Goal: Register for event/course

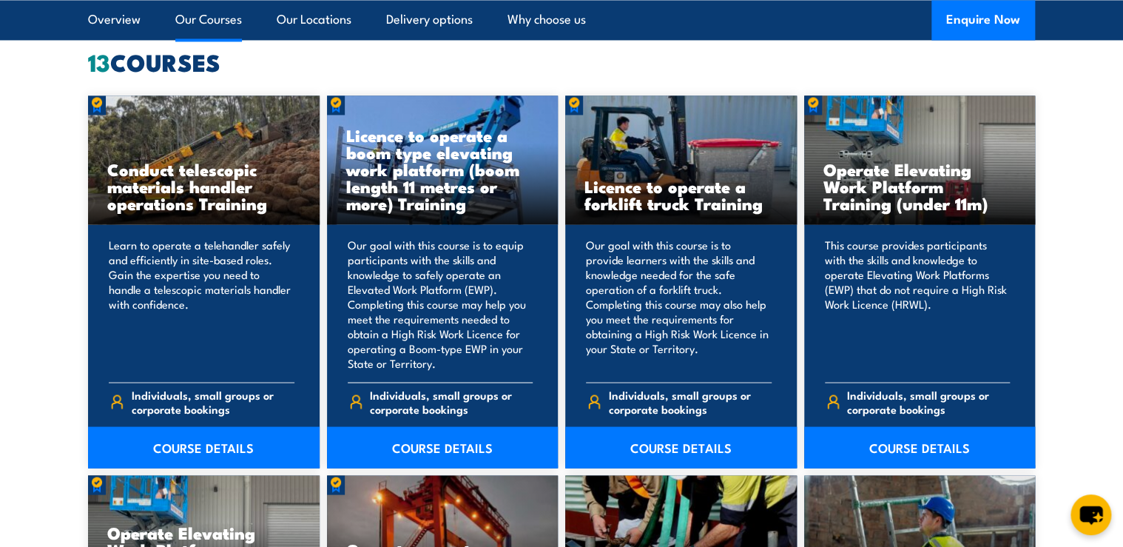
scroll to position [1184, 0]
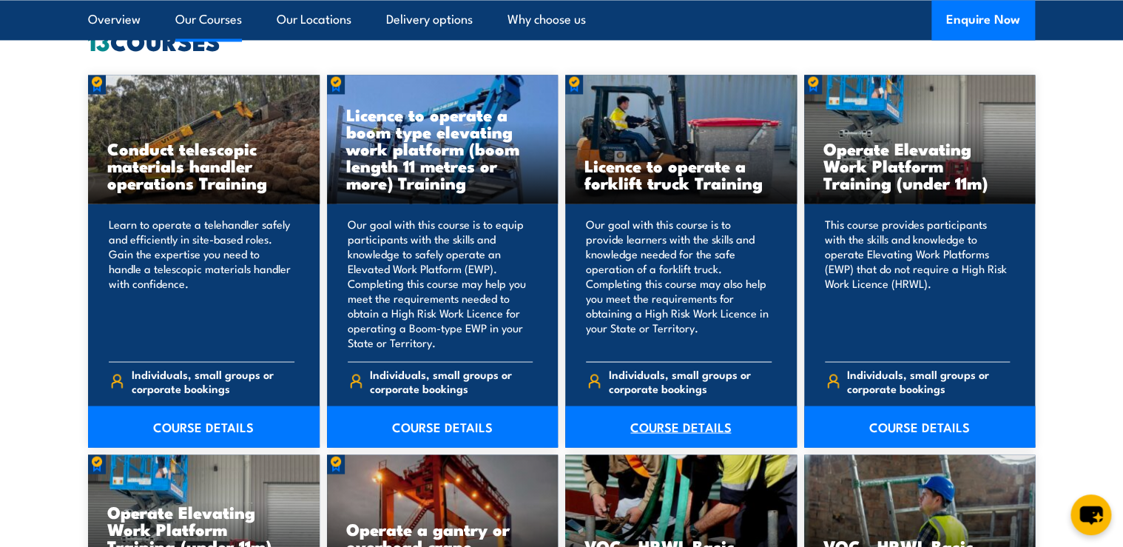
click at [713, 420] on link "COURSE DETAILS" at bounding box center [681, 425] width 232 height 41
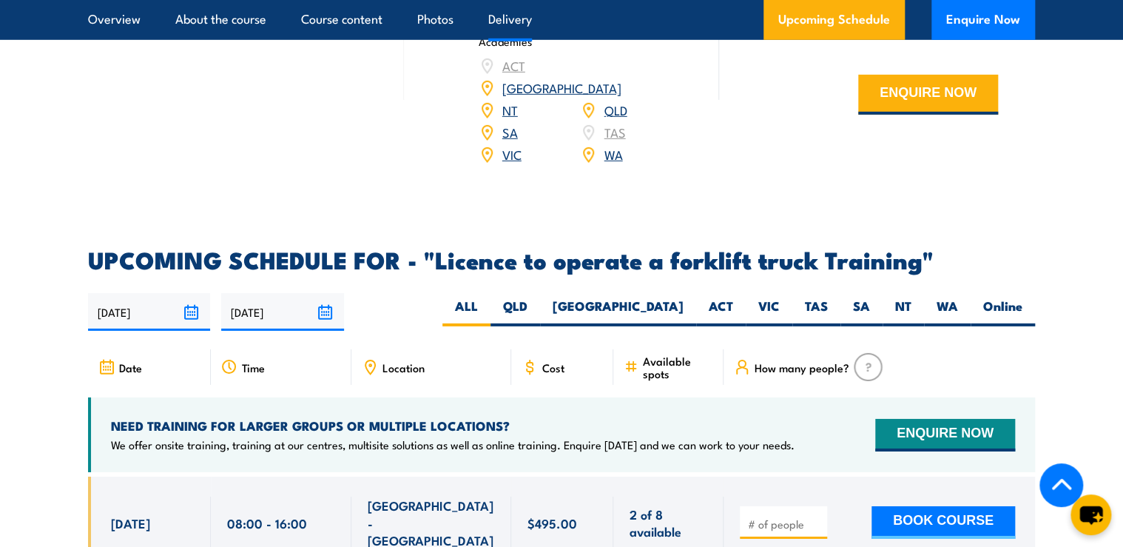
scroll to position [2367, 0]
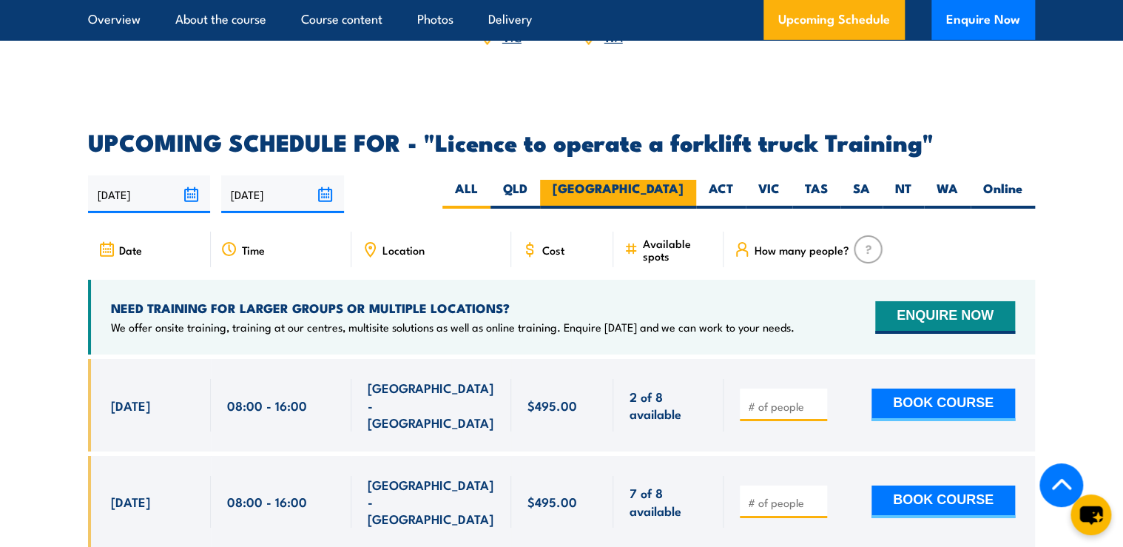
click at [672, 180] on label "NSW" at bounding box center [618, 194] width 156 height 29
click at [684, 180] on input "NSW" at bounding box center [689, 185] width 10 height 10
radio input "true"
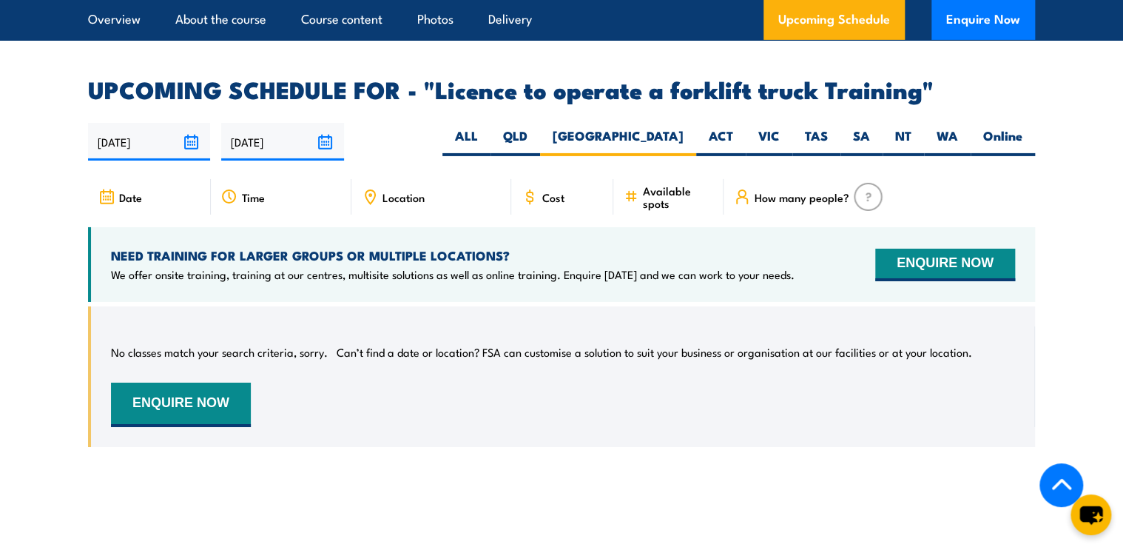
scroll to position [2358, 0]
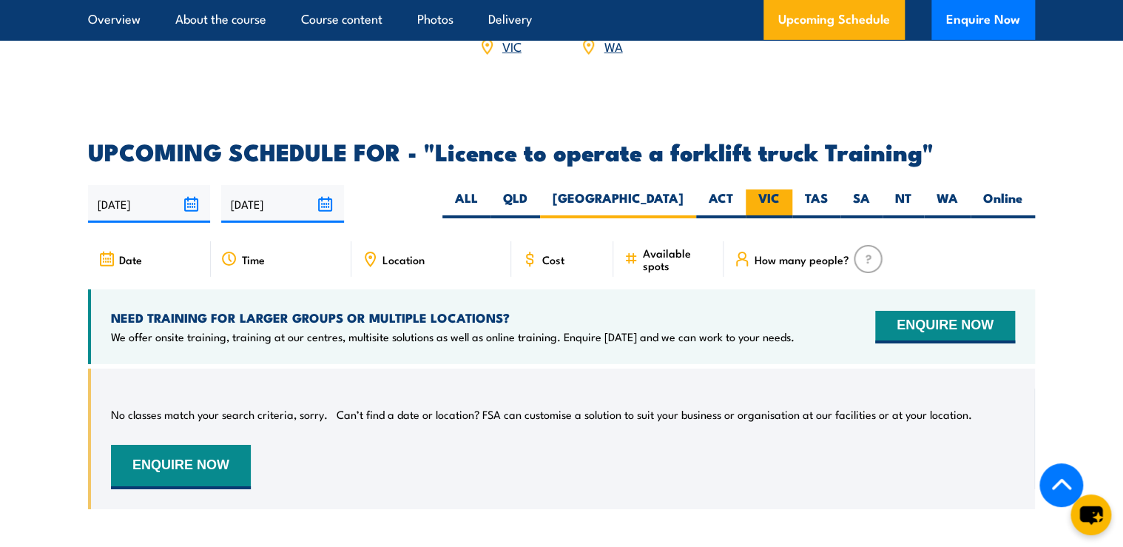
click at [772, 189] on label "VIC" at bounding box center [769, 203] width 47 height 29
click at [780, 189] on input "VIC" at bounding box center [785, 194] width 10 height 10
radio input "true"
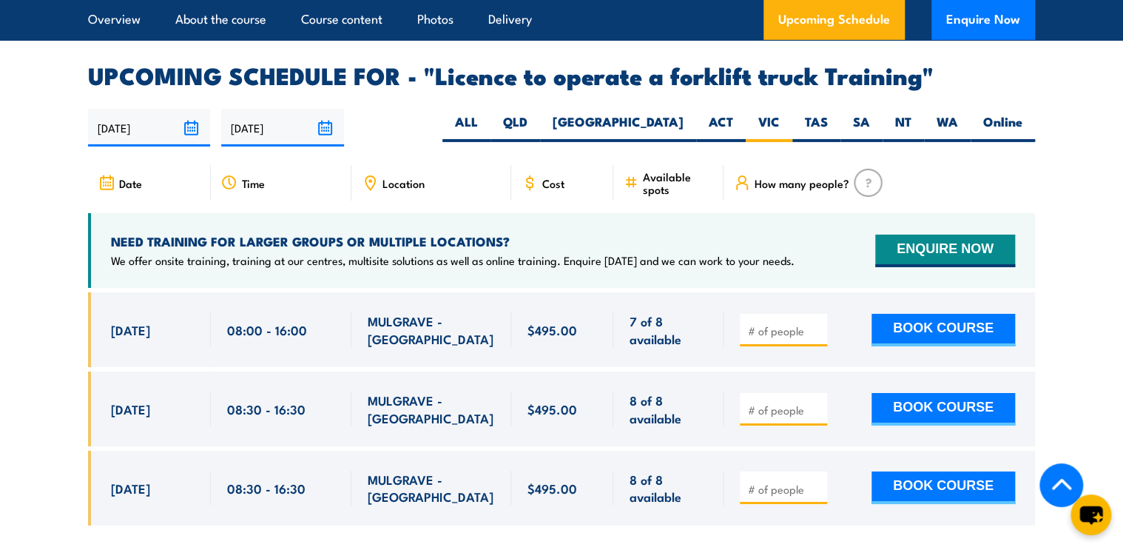
scroll to position [2358, 0]
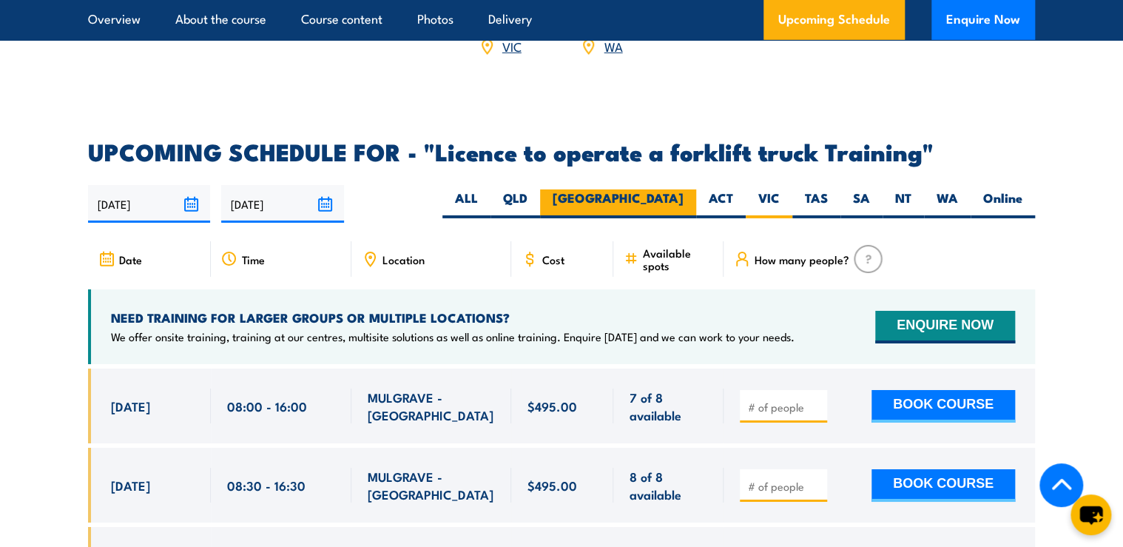
click at [679, 189] on label "NSW" at bounding box center [618, 203] width 156 height 29
click at [684, 189] on input "NSW" at bounding box center [689, 194] width 10 height 10
radio input "true"
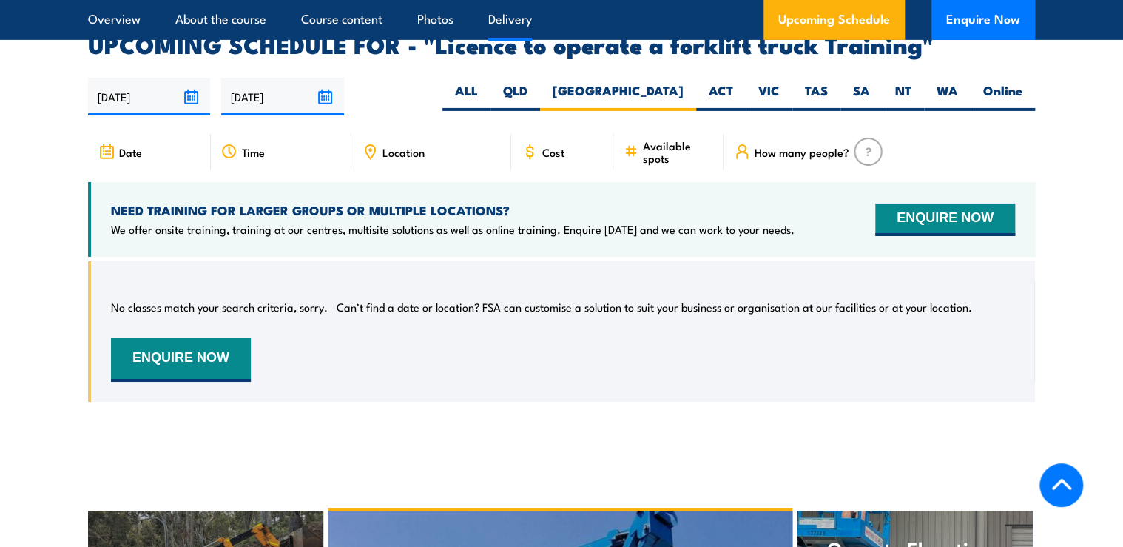
scroll to position [2476, 0]
